Goal: Information Seeking & Learning: Learn about a topic

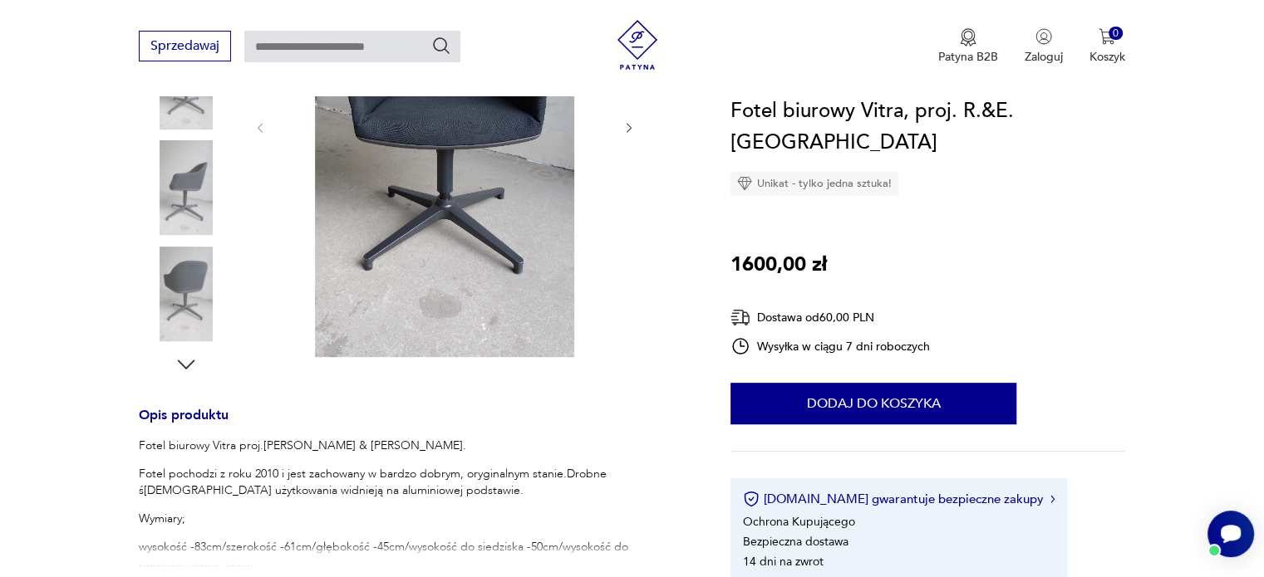
scroll to position [498, 0]
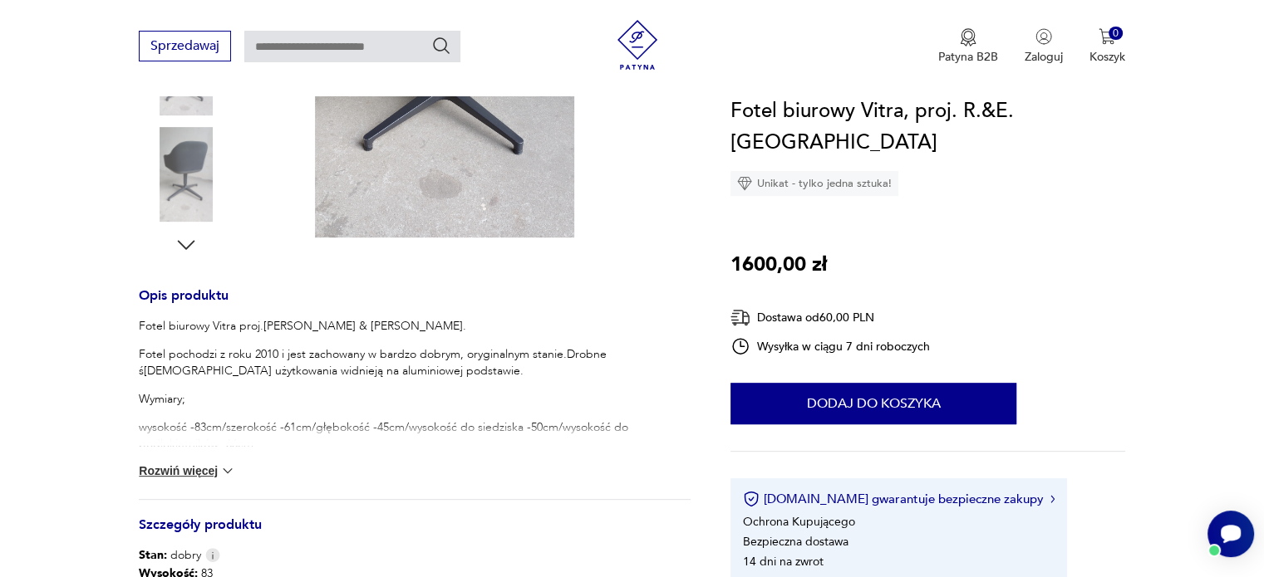
click at [196, 468] on button "Rozwiń więcej" at bounding box center [187, 471] width 96 height 17
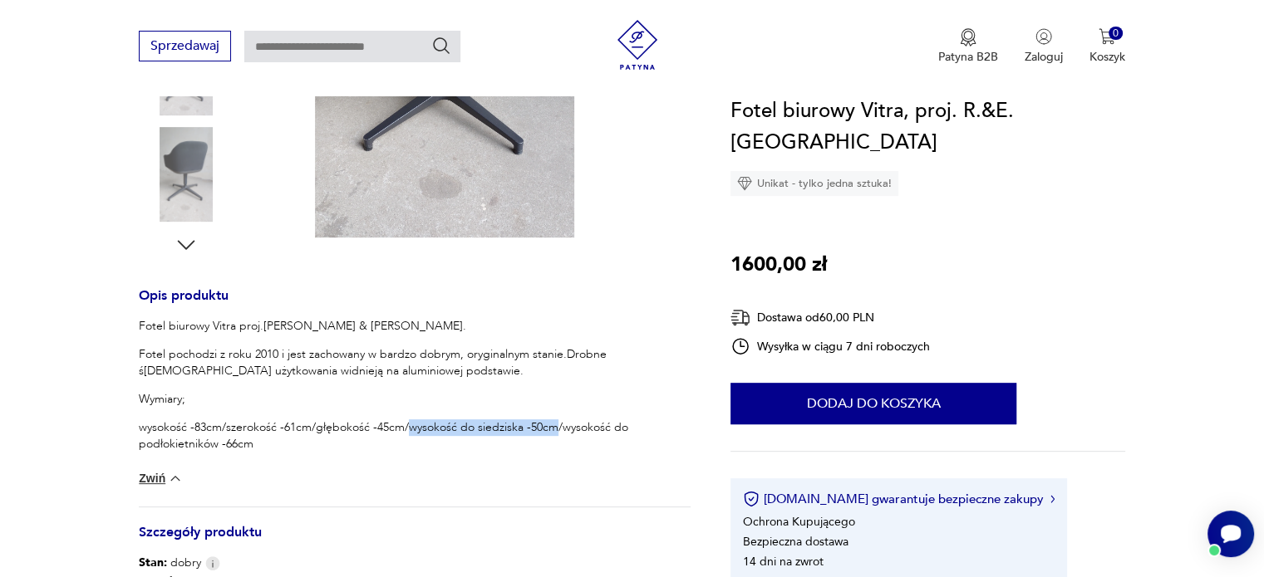
drag, startPoint x: 408, startPoint y: 431, endPoint x: 552, endPoint y: 435, distance: 144.6
click at [552, 435] on p "wysokość -83cm/szerokość -61cm/głębokość -45cm/wysokość do siedziska -50cm/wyso…" at bounding box center [415, 436] width 552 height 33
copy p "wysokość do siedziska -50cm"
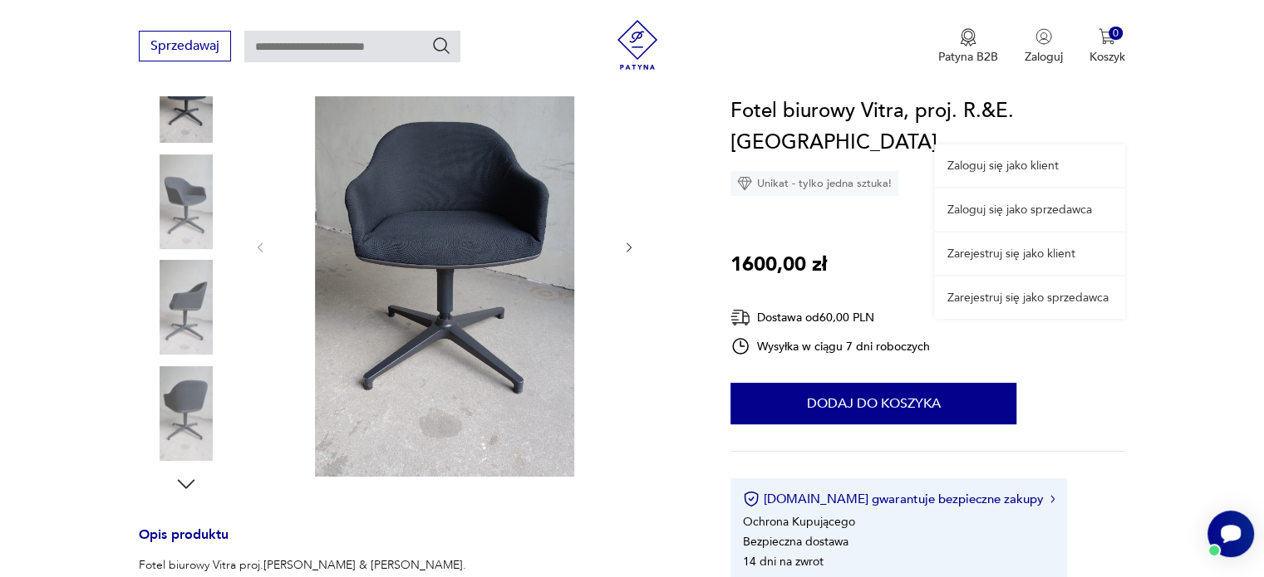
scroll to position [249, 0]
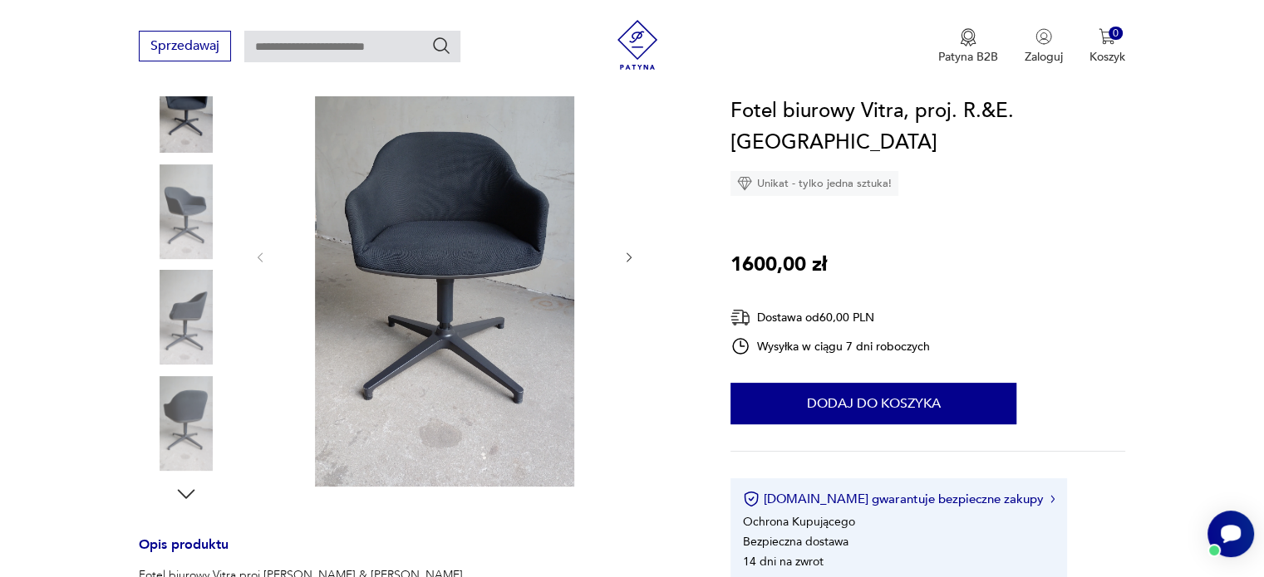
click at [196, 493] on icon "button" at bounding box center [186, 494] width 25 height 25
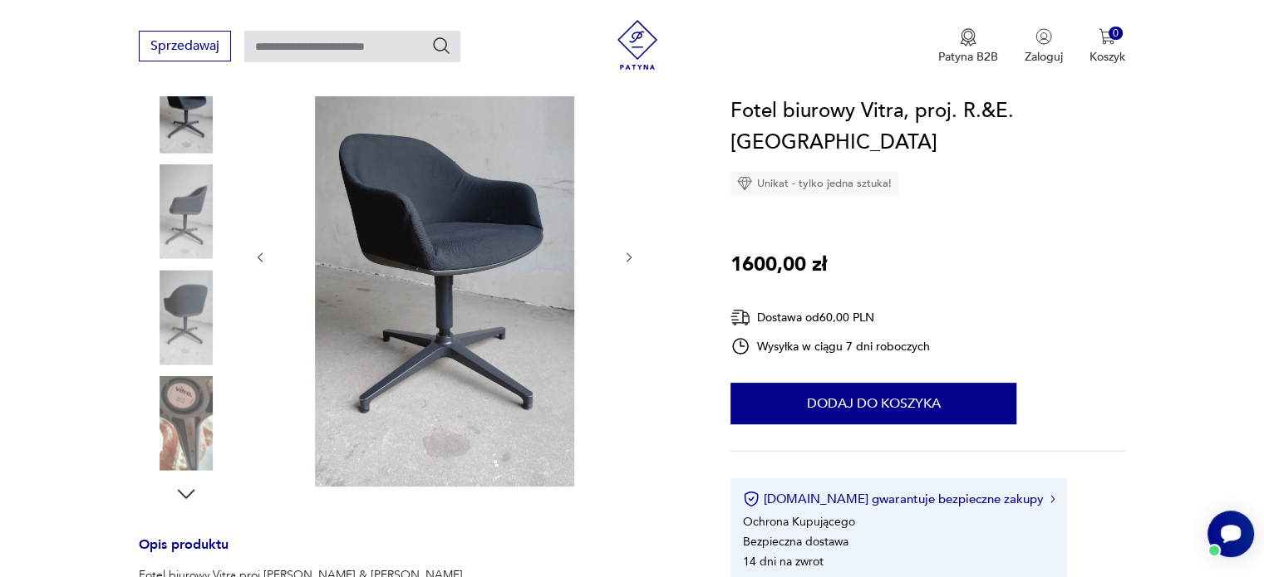
click at [184, 430] on img at bounding box center [186, 423] width 95 height 95
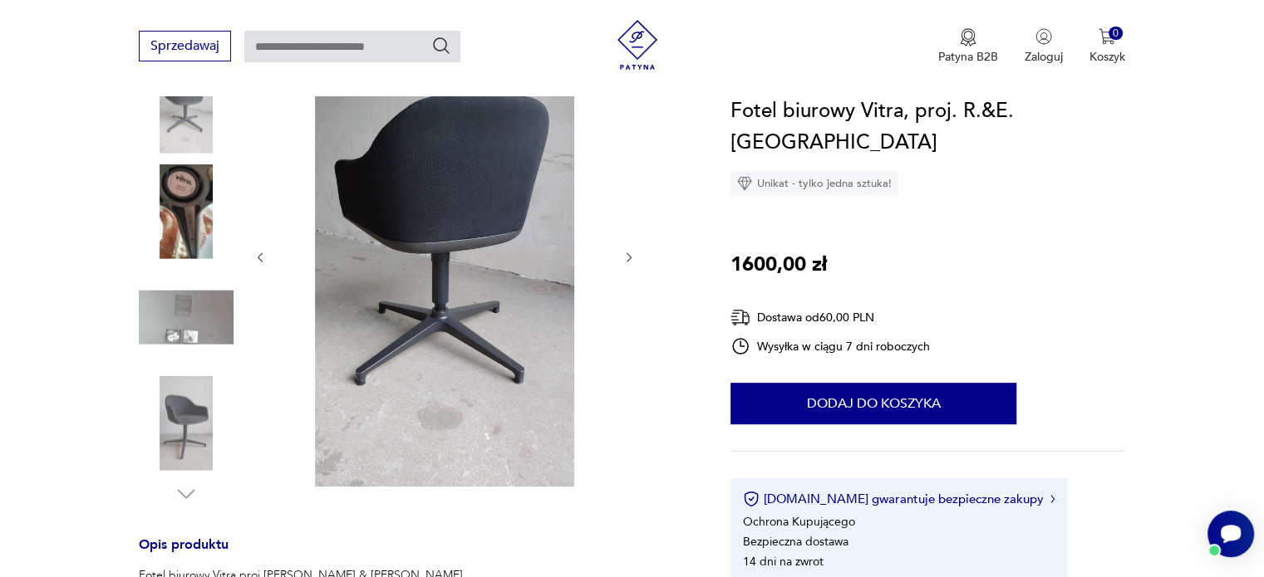
click at [186, 234] on img at bounding box center [186, 211] width 95 height 95
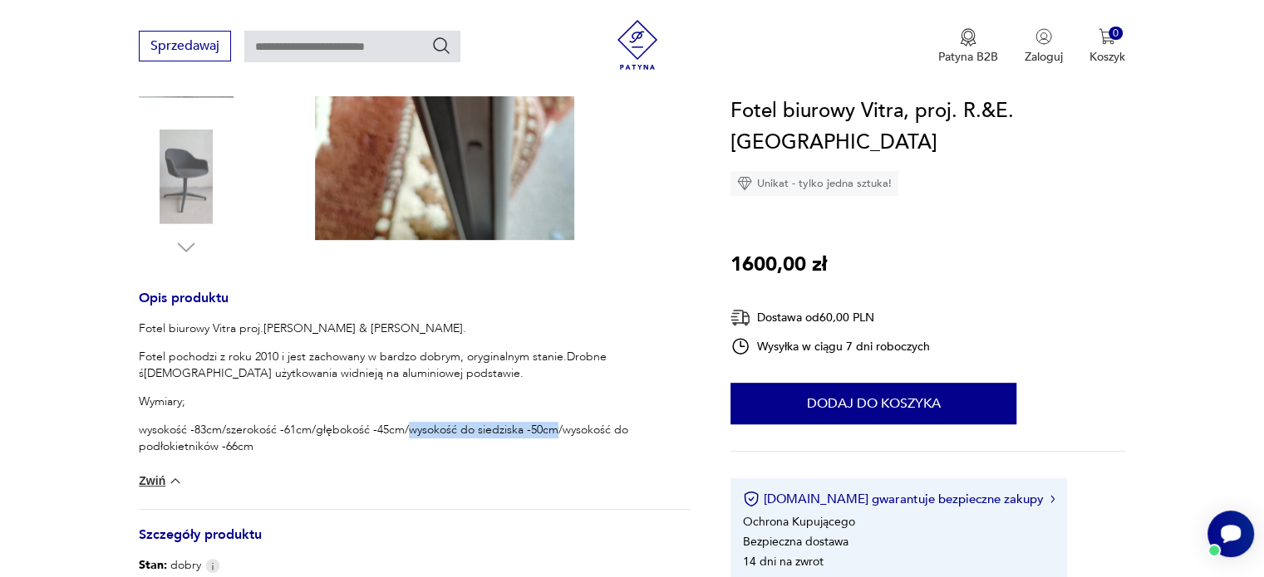
scroll to position [498, 0]
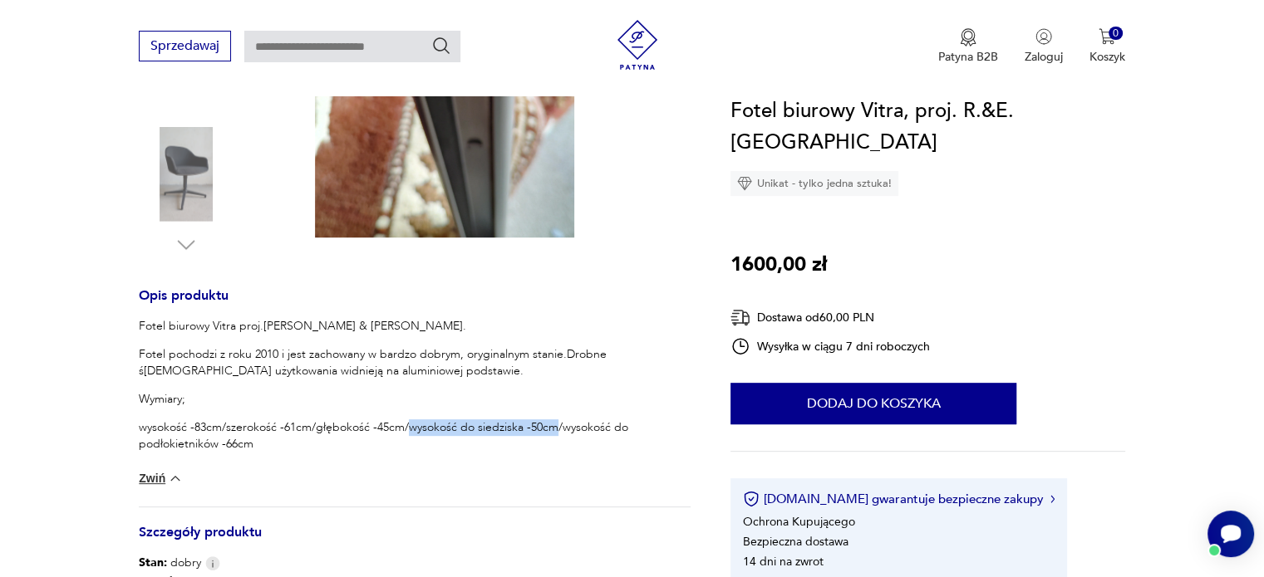
drag, startPoint x: 158, startPoint y: 479, endPoint x: 344, endPoint y: 481, distance: 186.1
click at [344, 481] on div "Fotel biurowy Vitra proj.[PERSON_NAME] & [PERSON_NAME]. Fotel pochodzi z roku 2…" at bounding box center [415, 412] width 552 height 189
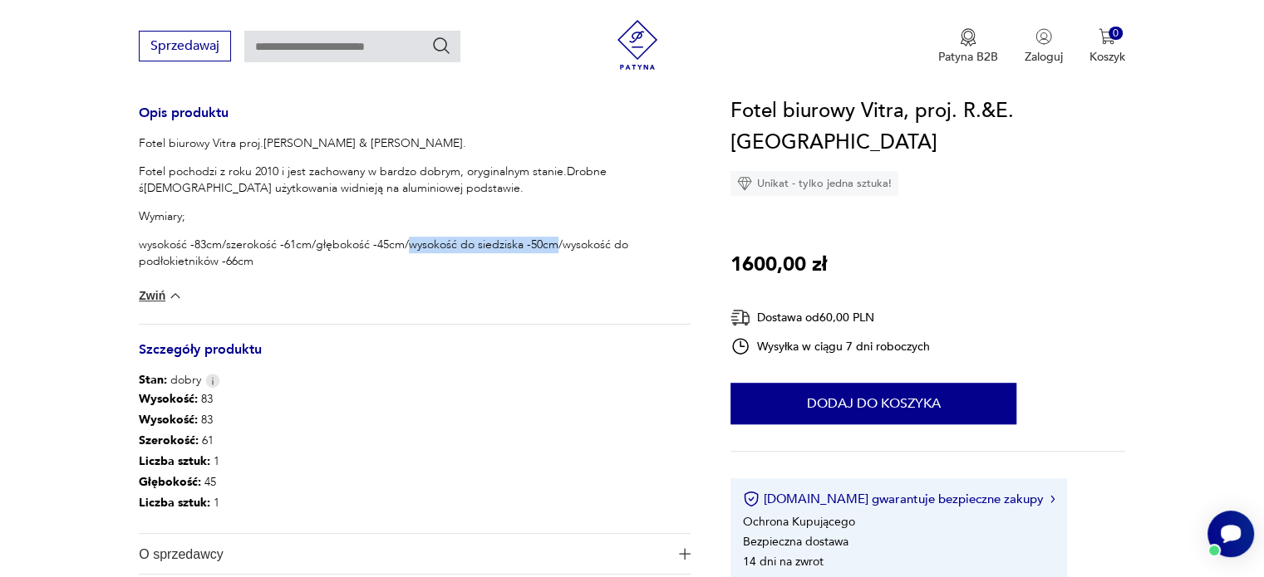
scroll to position [831, 0]
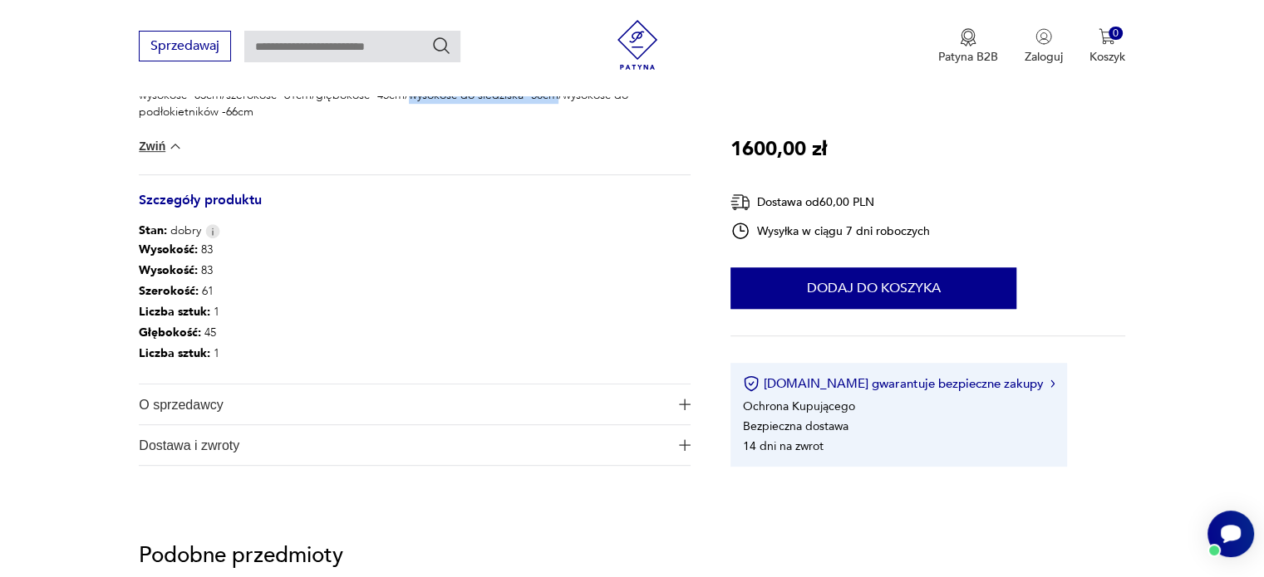
click at [681, 401] on img "button" at bounding box center [685, 405] width 12 height 12
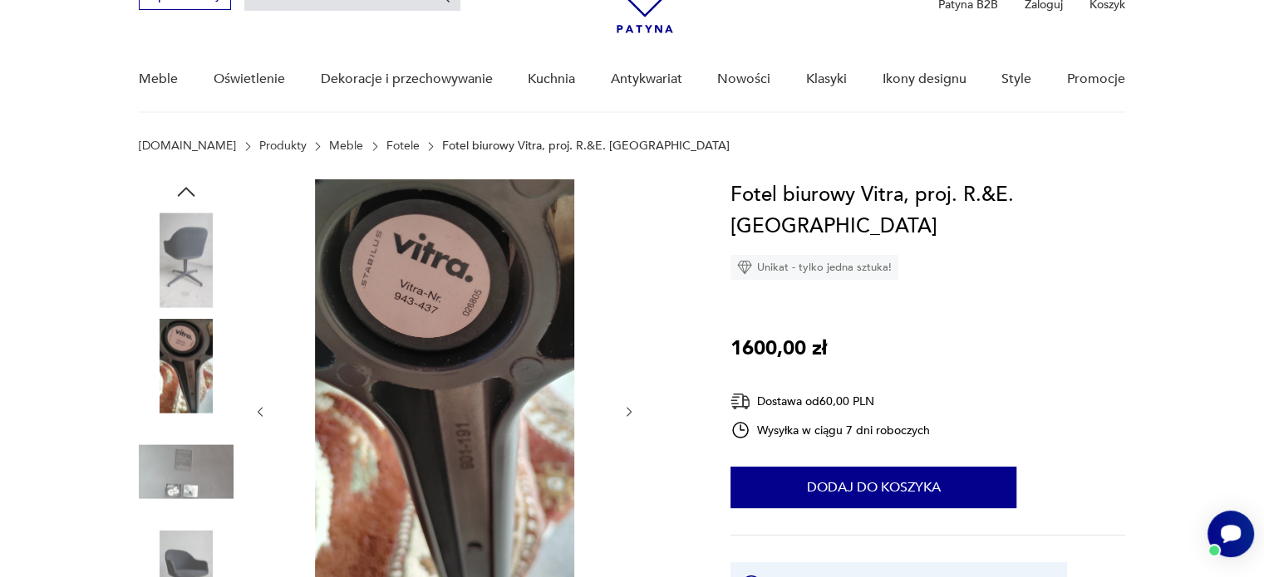
scroll to position [166, 0]
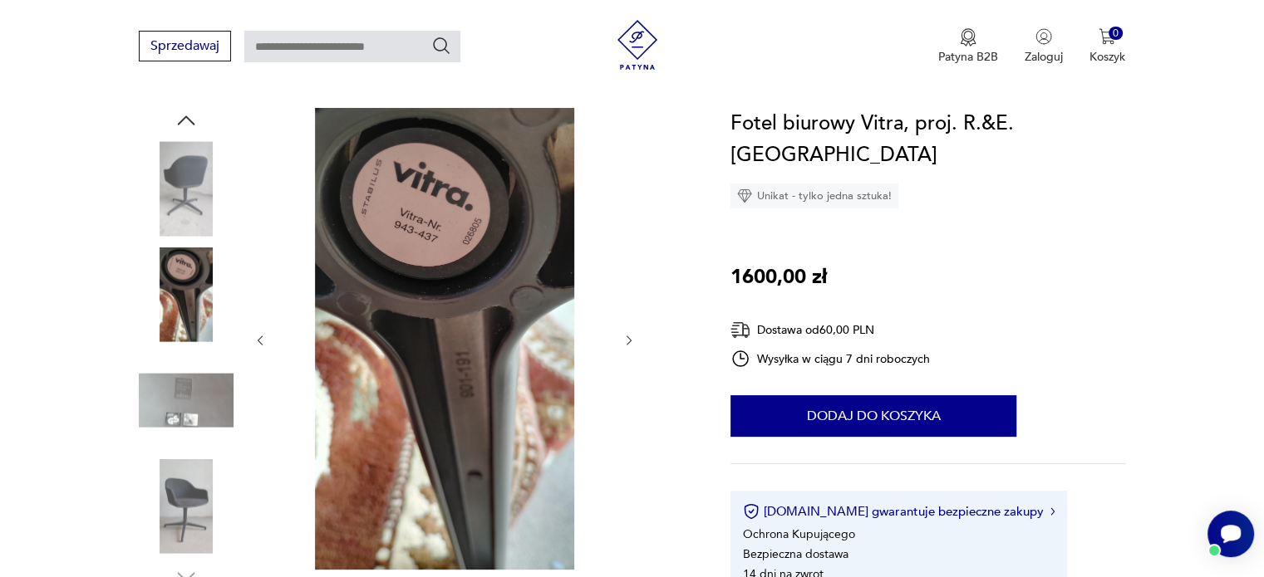
click at [176, 403] on img at bounding box center [186, 400] width 95 height 95
